Goal: Transaction & Acquisition: Purchase product/service

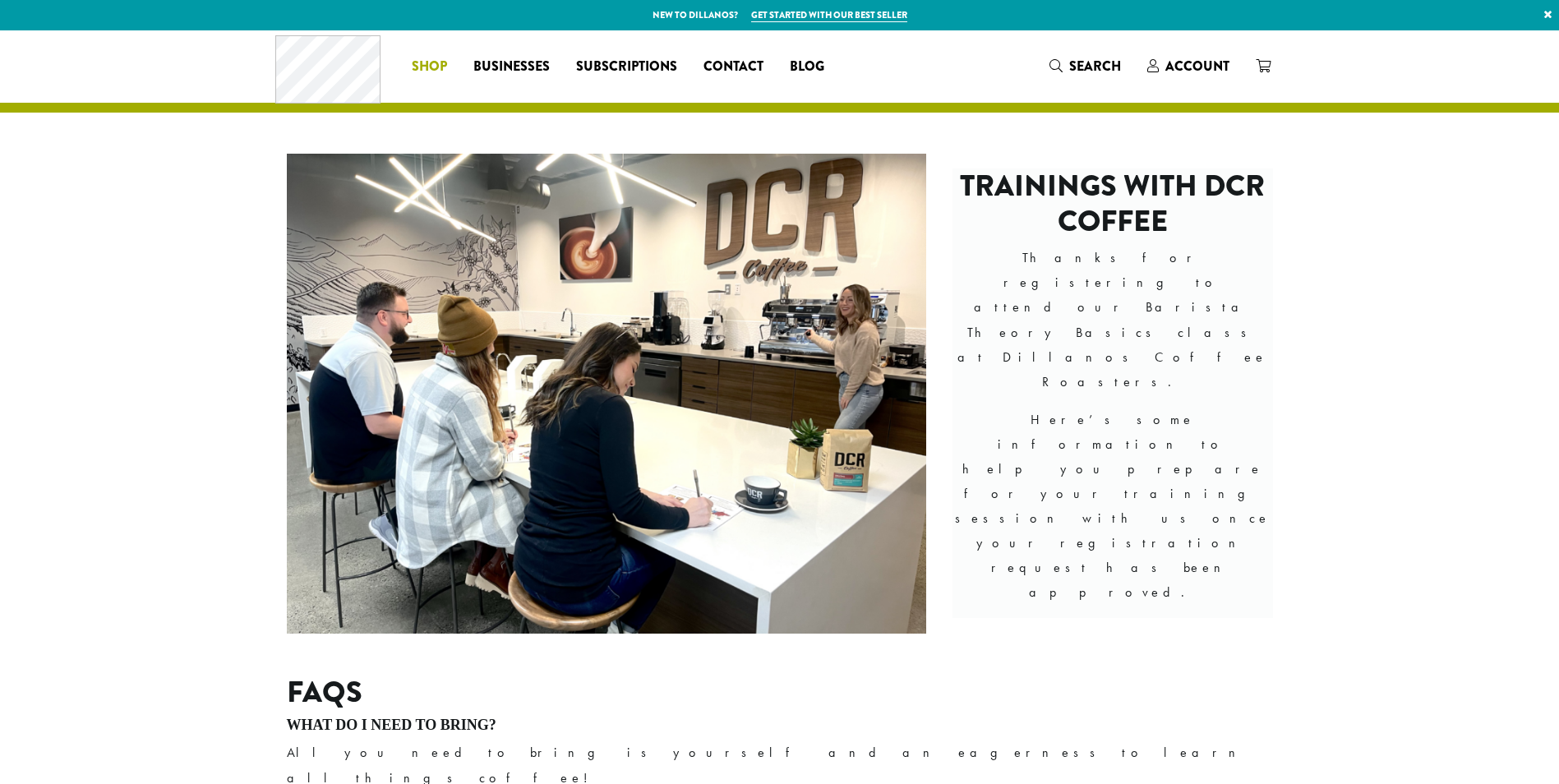
click at [438, 65] on span "Shop" at bounding box center [430, 67] width 36 height 20
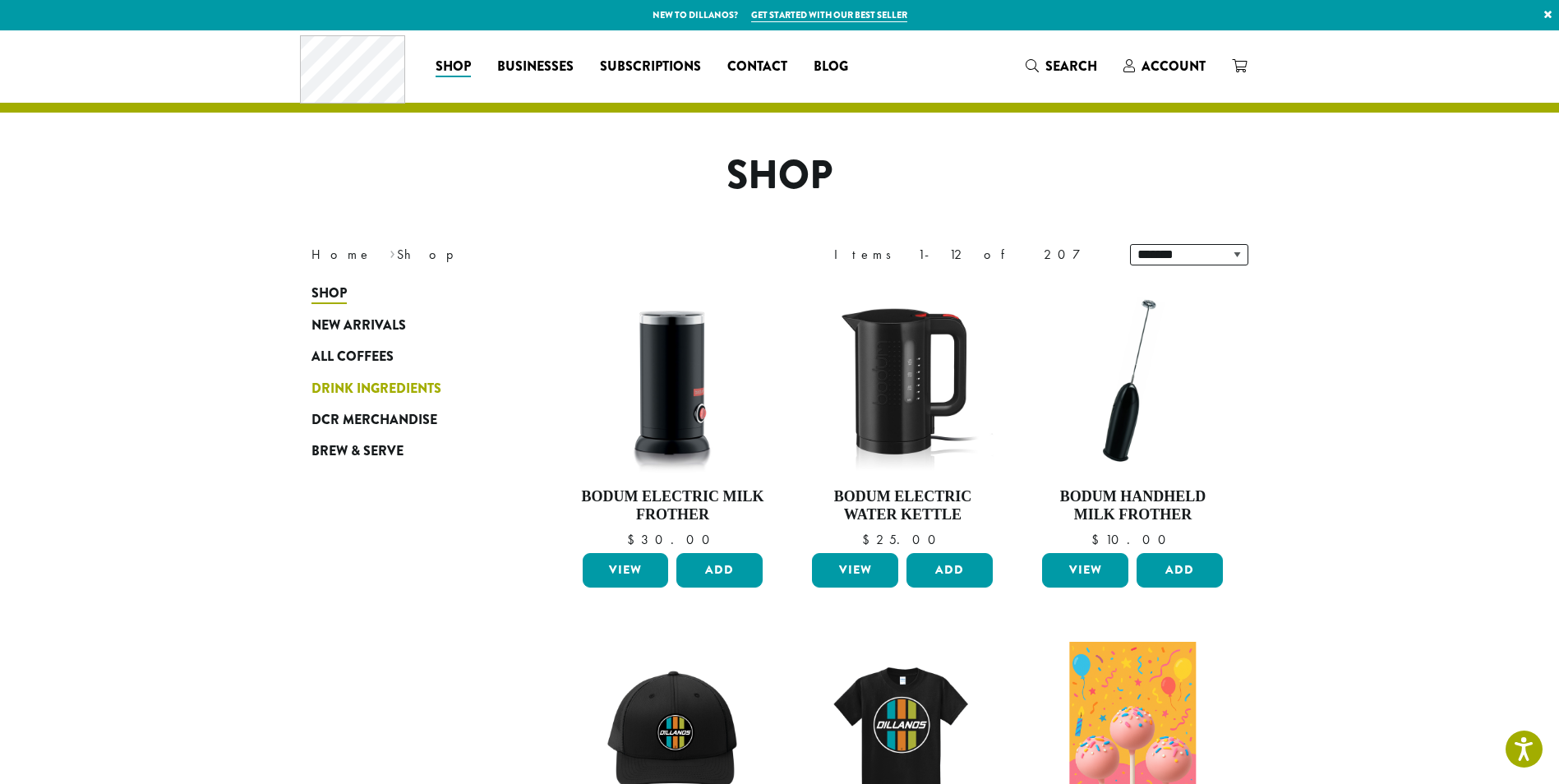
click at [385, 385] on span "Drink Ingredients" at bounding box center [376, 388] width 130 height 20
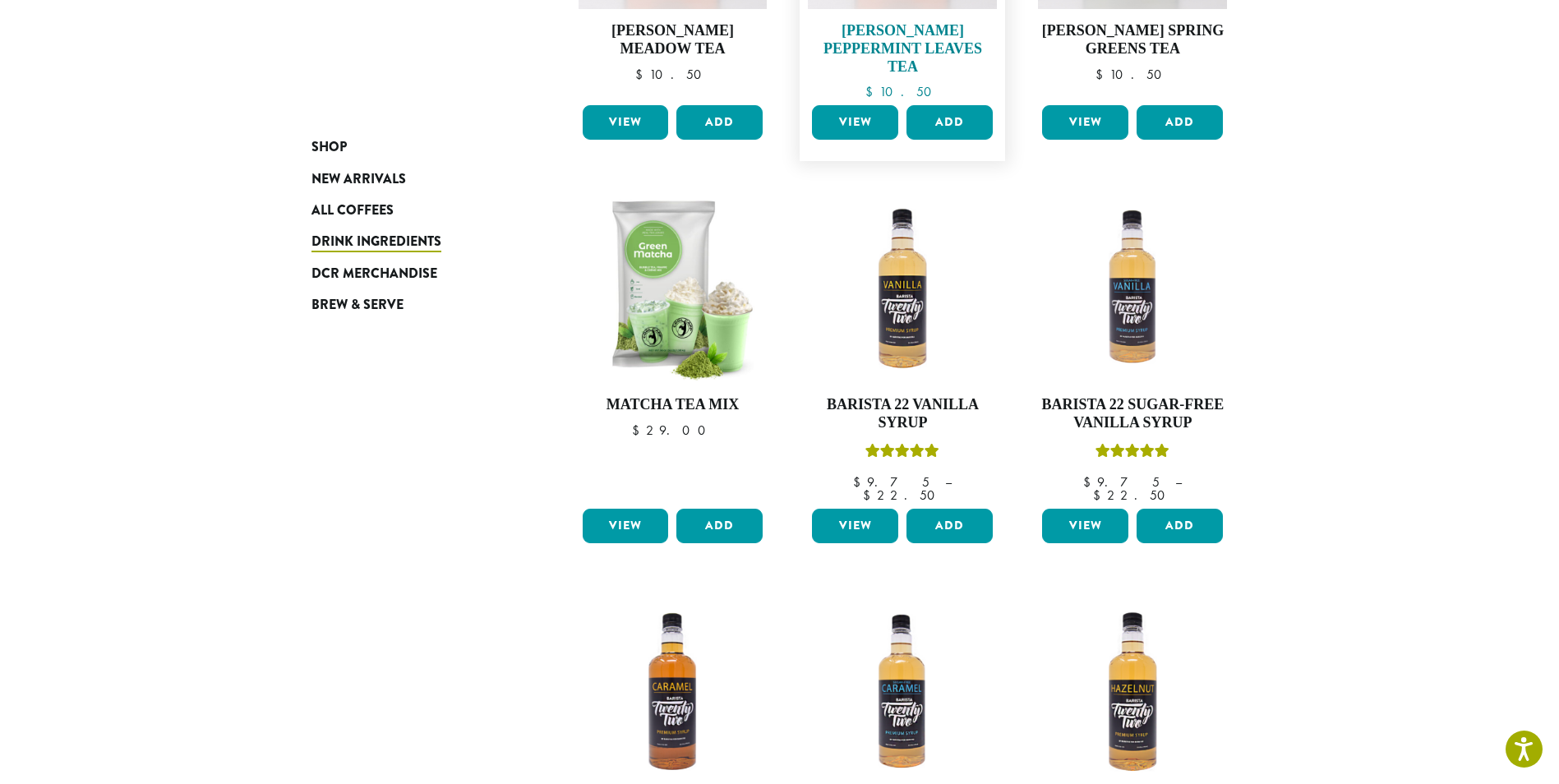
scroll to position [739, 0]
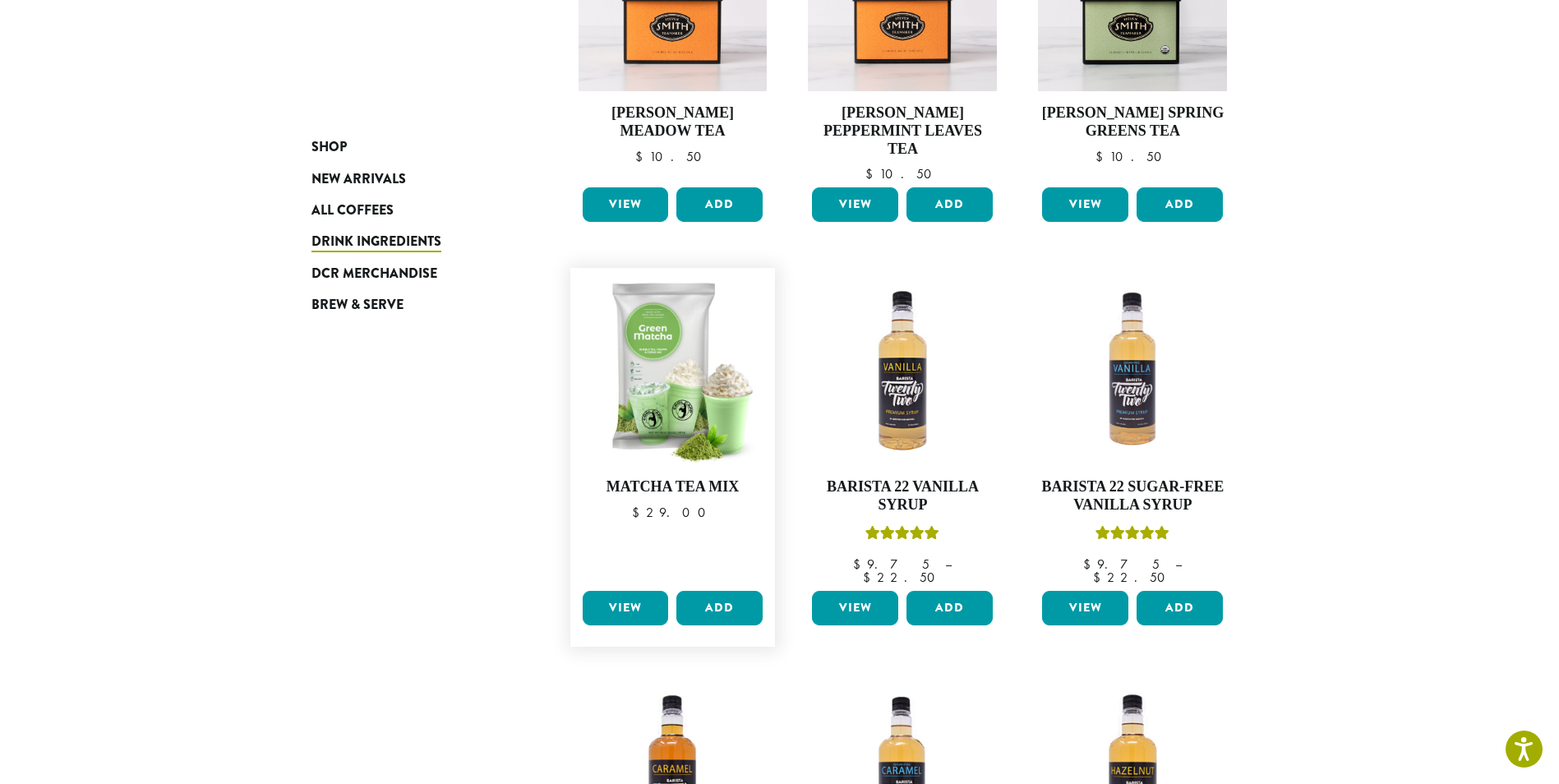
click at [628, 591] on link "View" at bounding box center [626, 608] width 86 height 35
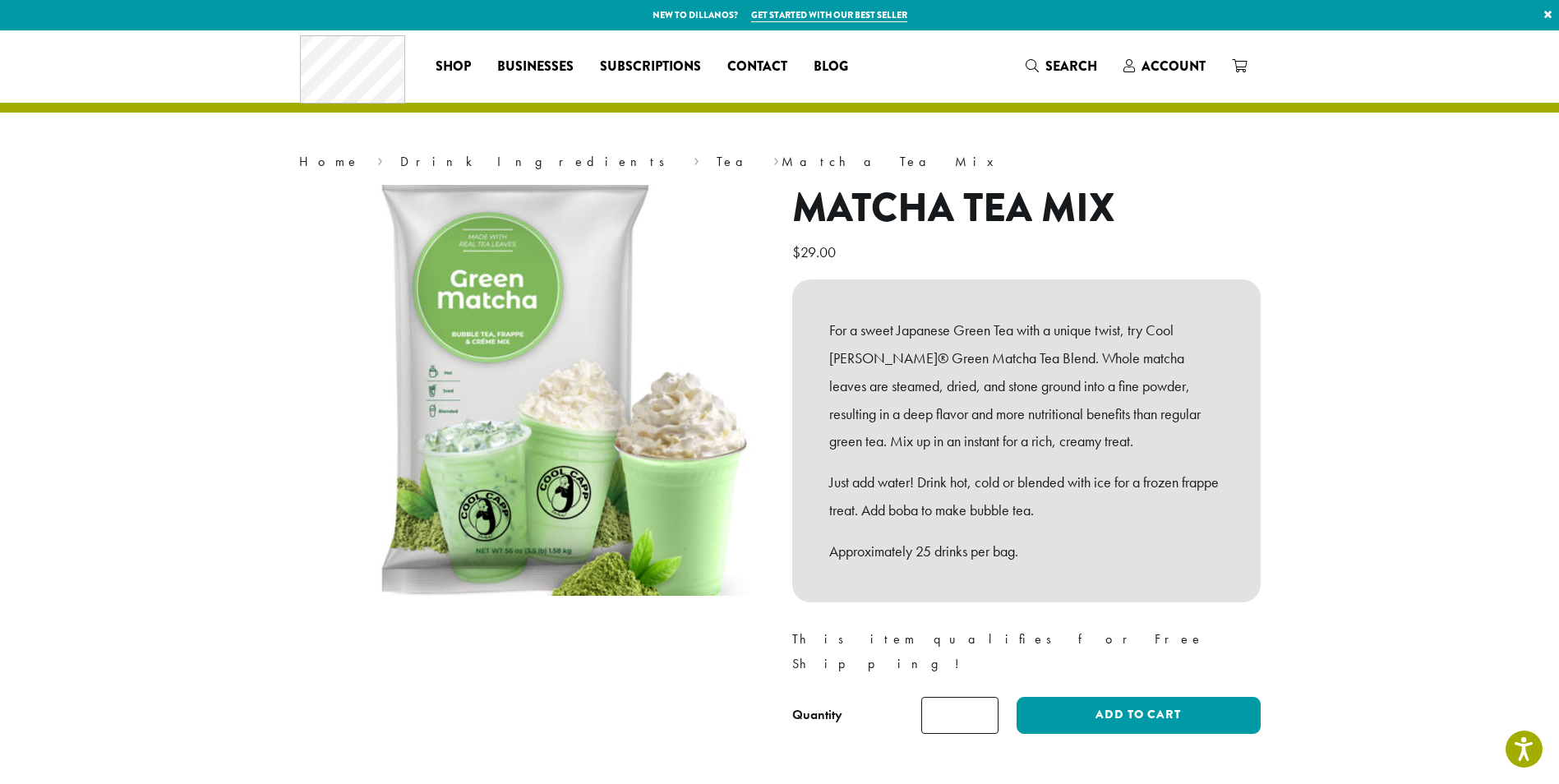
click at [450, 391] on img at bounding box center [537, 388] width 493 height 493
click at [458, 391] on img at bounding box center [536, 388] width 493 height 493
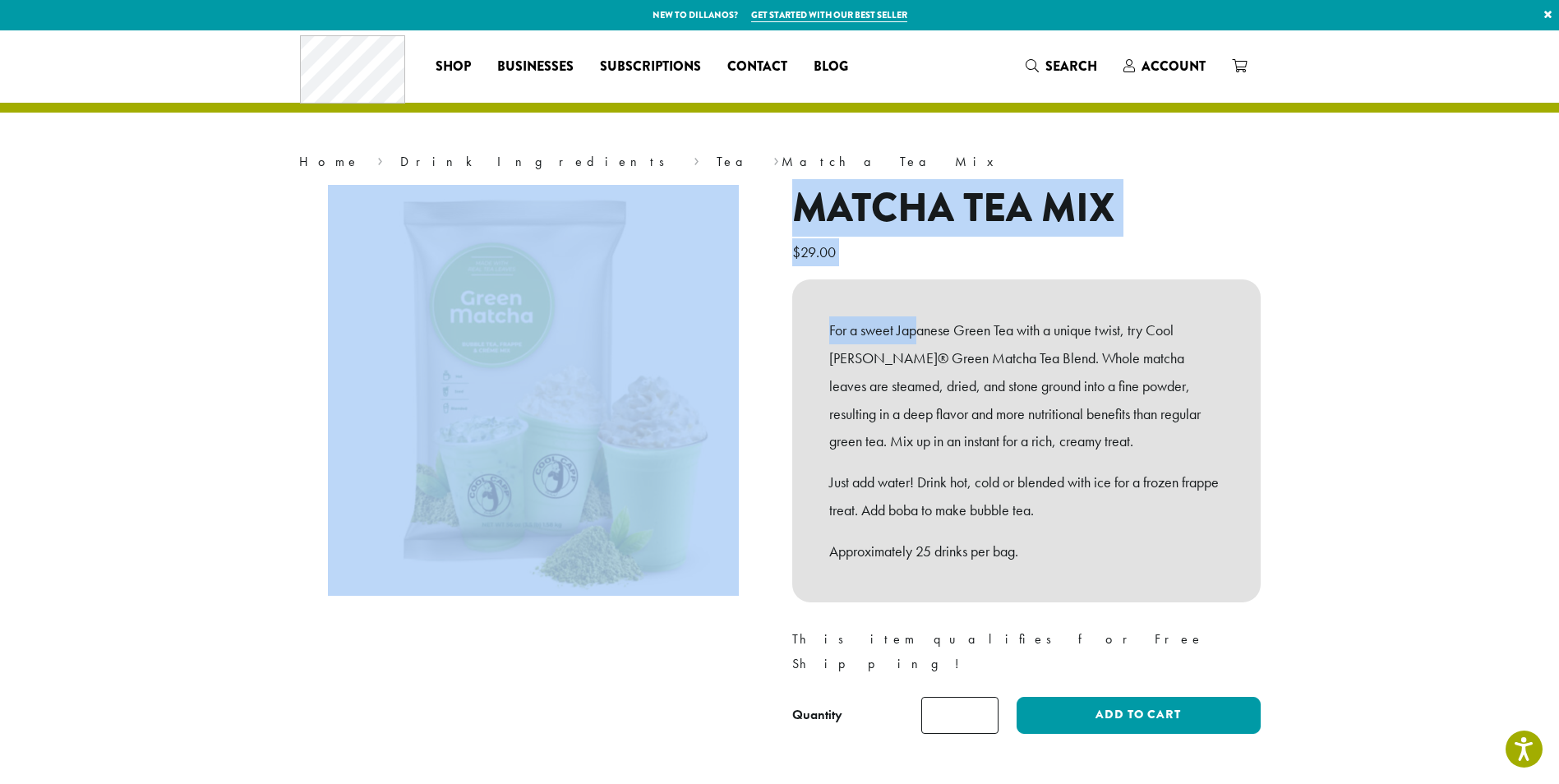
drag, startPoint x: 777, startPoint y: 284, endPoint x: 922, endPoint y: 314, distance: 148.1
click at [922, 314] on div "Matcha Tea Mix $ 29.00 For a sweet Japanese Green Tea with a unique twist, try …" at bounding box center [780, 465] width 986 height 562
click at [777, 193] on div at bounding box center [533, 459] width 493 height 549
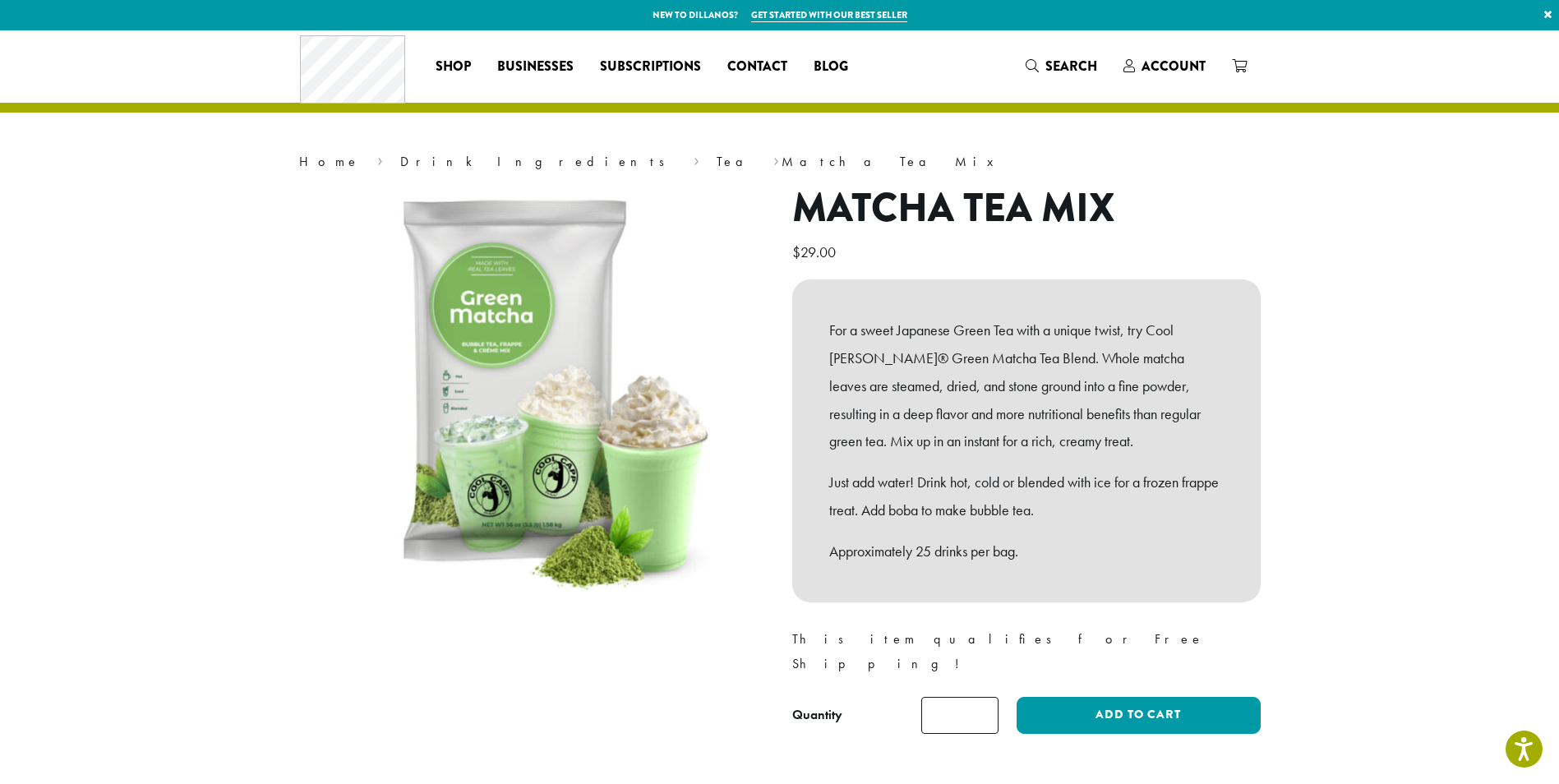
drag, startPoint x: 777, startPoint y: 193, endPoint x: 965, endPoint y: 331, distance: 233.2
click at [972, 339] on div "Matcha Tea Mix $ 29.00 For a sweet Japanese Green Tea with a unique twist, try …" at bounding box center [780, 465] width 986 height 562
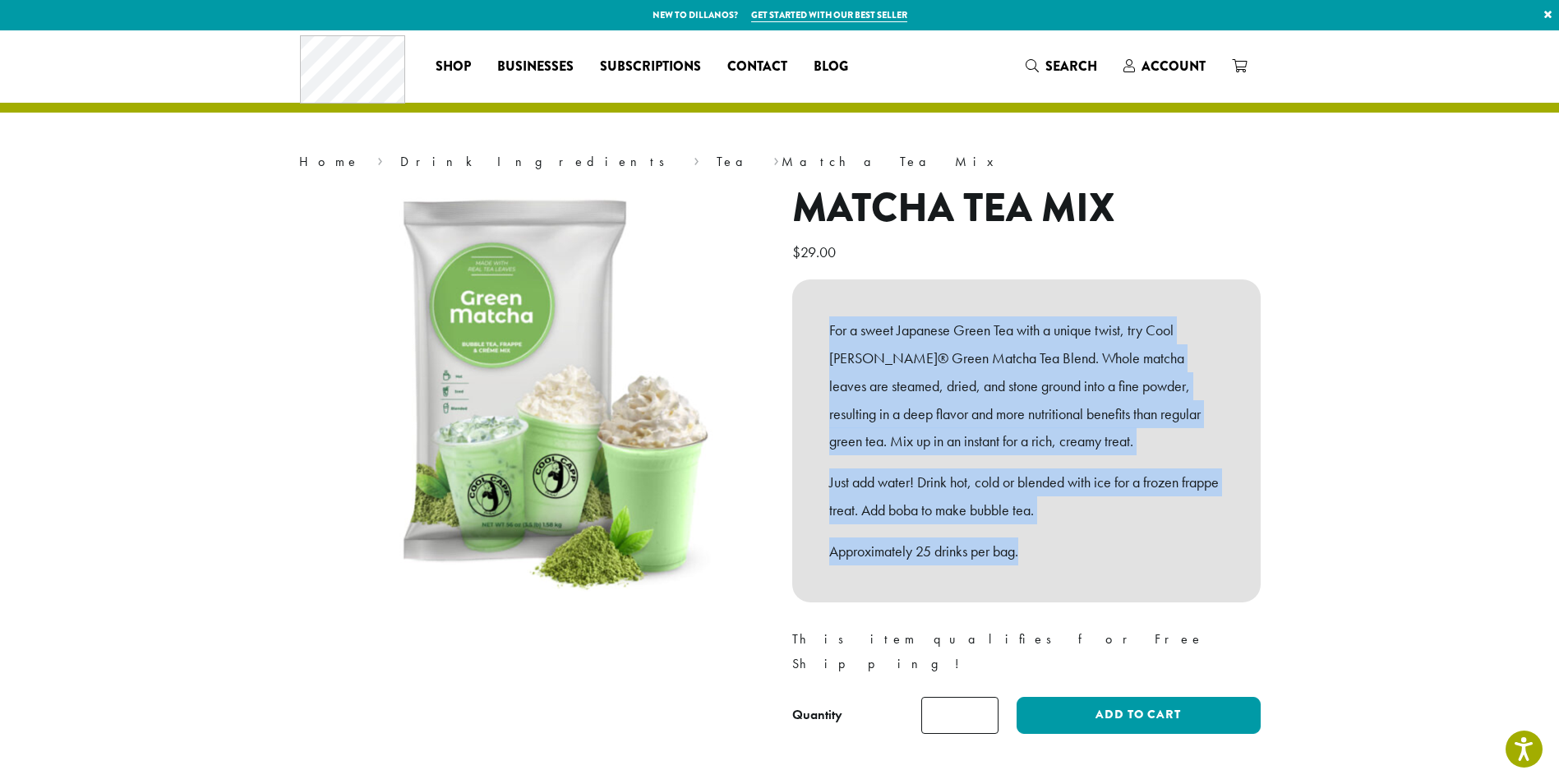
drag, startPoint x: 1114, startPoint y: 583, endPoint x: 820, endPoint y: 341, distance: 380.8
click at [820, 341] on div "For a sweet Japanese Green Tea with a unique twist, try Cool Capp® Green Matcha…" at bounding box center [1027, 440] width 469 height 323
copy div "For a sweet Japanese Green Tea with a unique twist, try Cool Capp® Green Matcha…"
